Goal: Communication & Community: Answer question/provide support

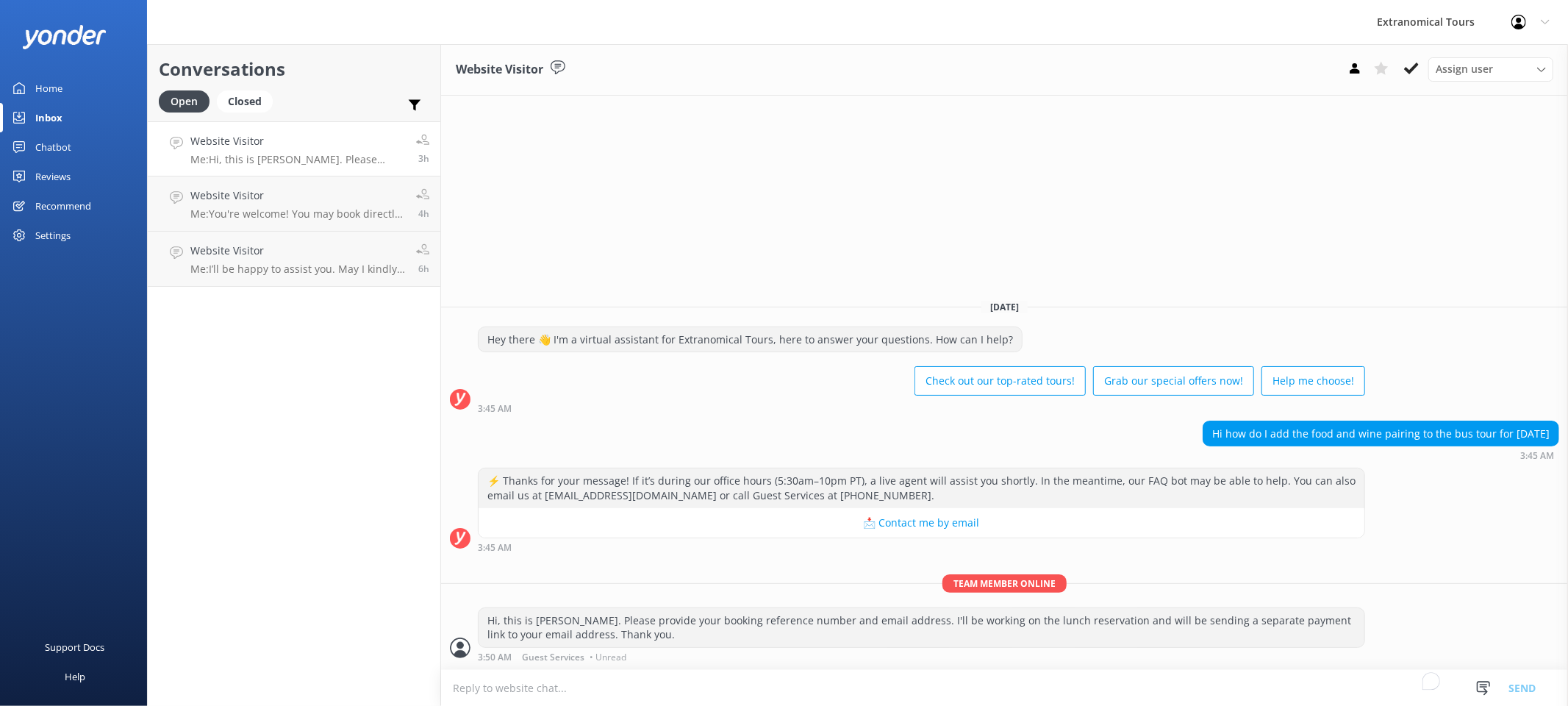
click at [1274, 669] on textarea "To enrich screen reader interactions, please activate Accessibility in Grammarl…" at bounding box center [1005, 687] width 1127 height 36
click at [1468, 66] on span "Assign user" at bounding box center [1464, 68] width 58 height 16
click at [1329, 160] on div "Website Visitor Assign user [PERSON_NAME] Guest Services [DATE] Hey there 👋 I'm…" at bounding box center [1005, 375] width 1127 height 662
click at [557, 61] on icon at bounding box center [558, 67] width 14 height 14
click at [557, 70] on use at bounding box center [558, 67] width 14 height 13
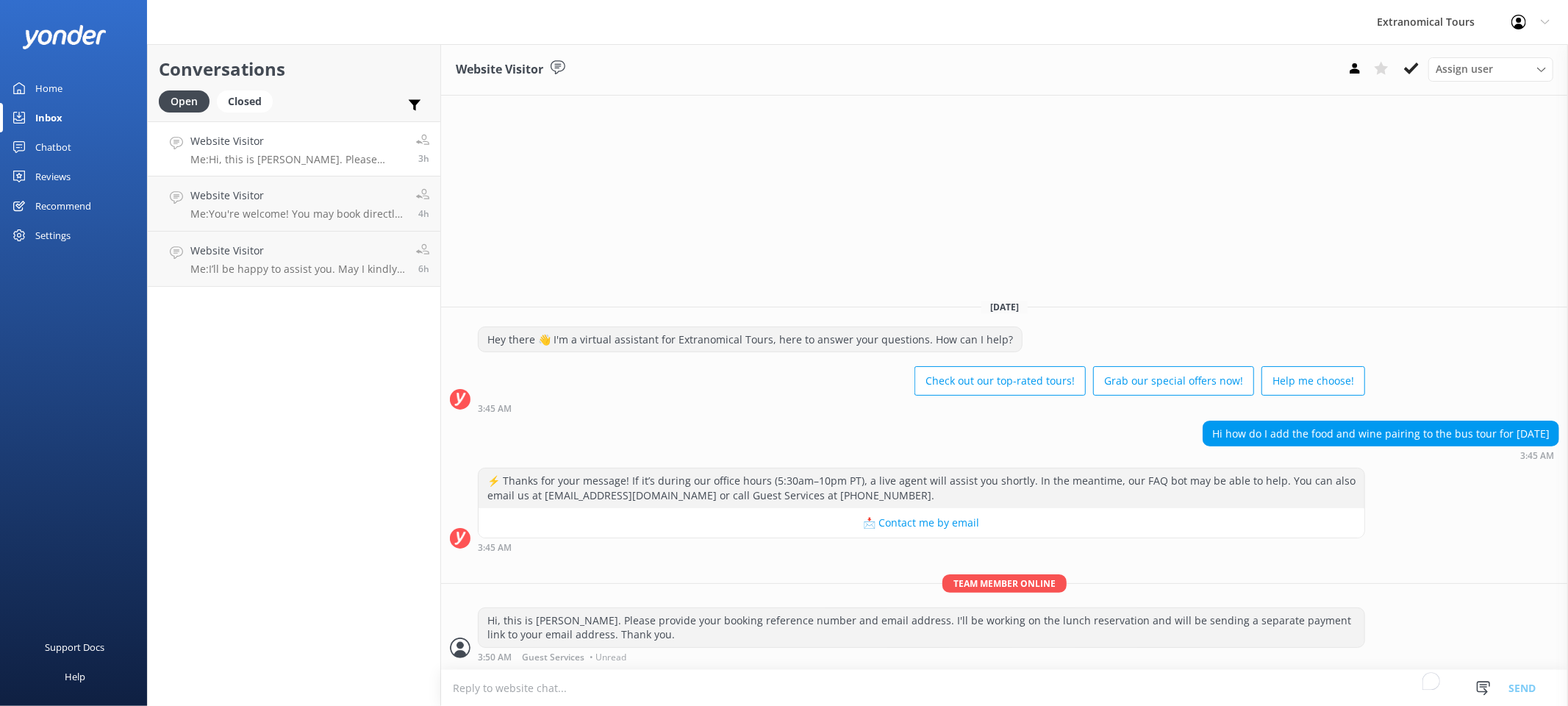
click at [747, 657] on div "3:50 AM Guest Services • Unread" at bounding box center [921, 656] width 887 height 11
click at [358, 212] on p "Me: You're welcome! You may book directly with us and receive an exclusive disc…" at bounding box center [298, 214] width 215 height 13
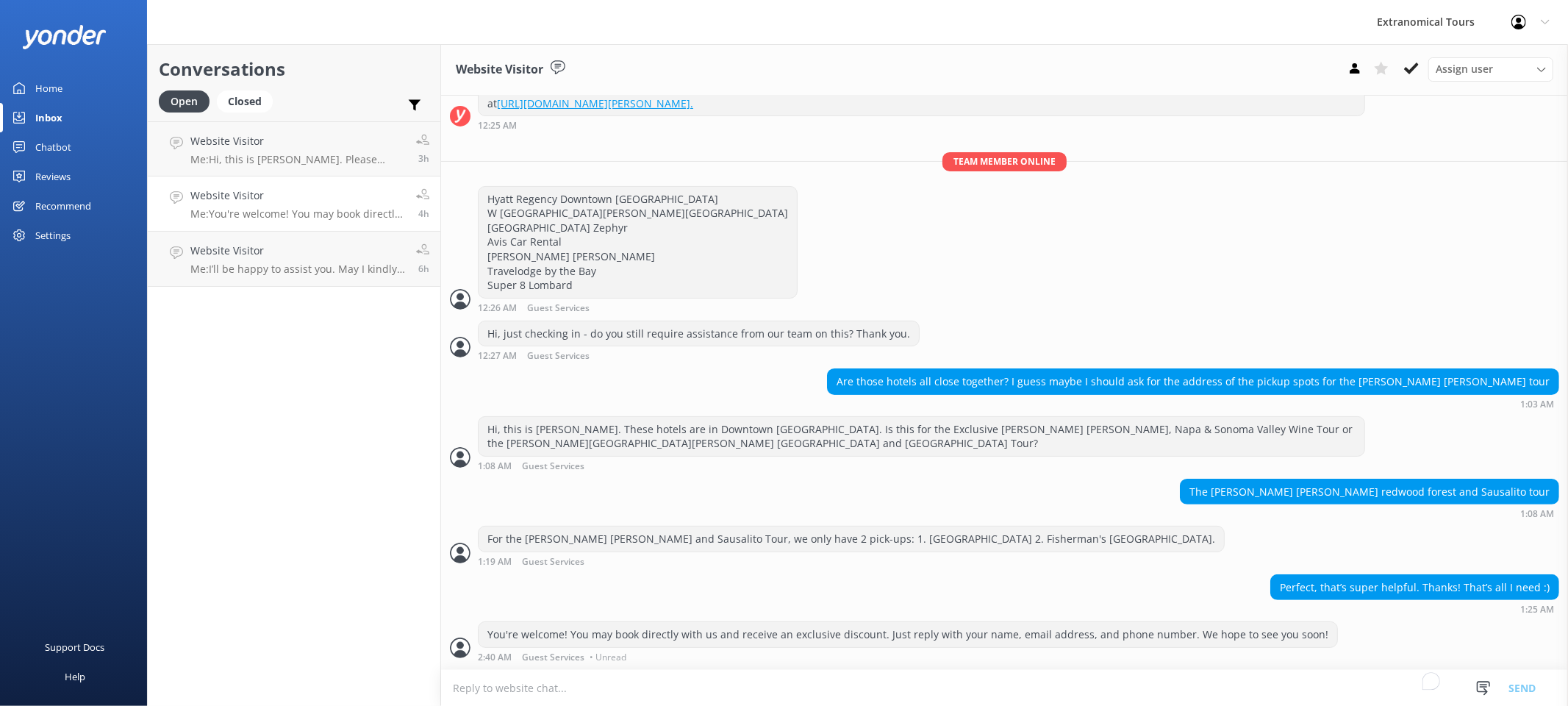
scroll to position [258, 0]
click at [342, 264] on p "Me: I’ll be happy to assist you. May I kindly ask for your name and contact num…" at bounding box center [298, 269] width 215 height 13
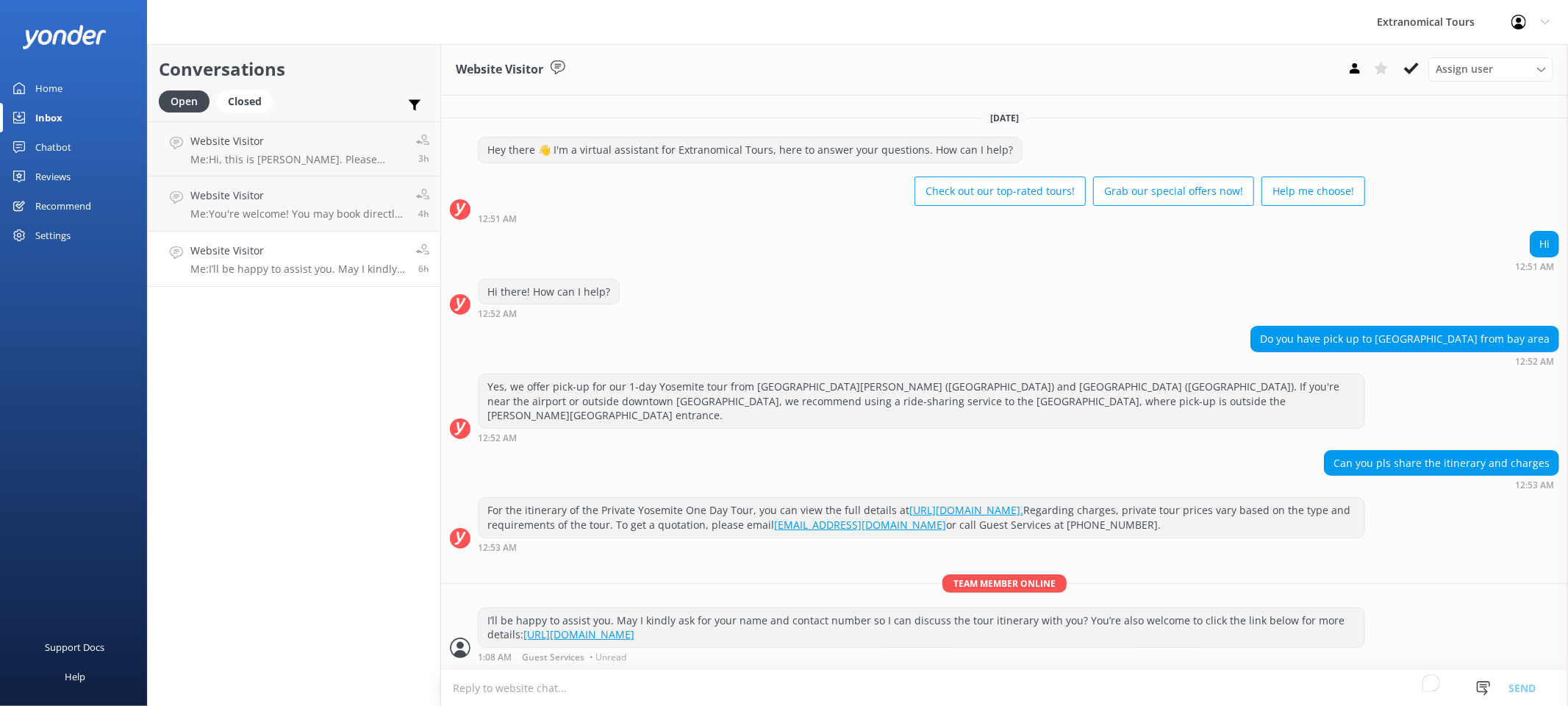
scroll to position [12, 0]
click at [321, 153] on p "Me: Hi, this is [PERSON_NAME]. Please provide your booking reference number and…" at bounding box center [298, 160] width 215 height 13
